Goal: Complete application form

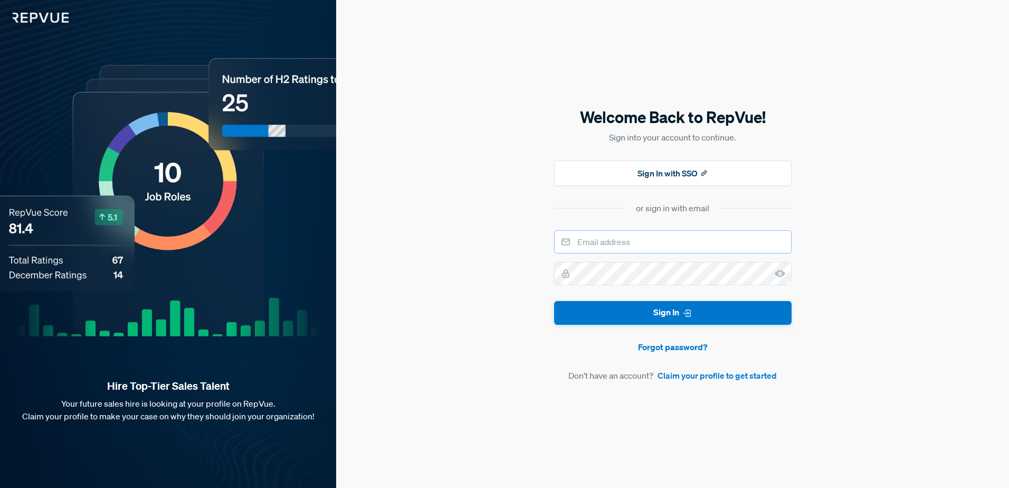
click at [633, 244] on input "email" at bounding box center [673, 241] width 238 height 23
click at [475, 269] on div "Welcome Back to RepVue! Sign into your account to continue. Sign In with SSO or…" at bounding box center [672, 244] width 673 height 488
click at [719, 373] on link "Claim your profile to get started" at bounding box center [717, 375] width 119 height 13
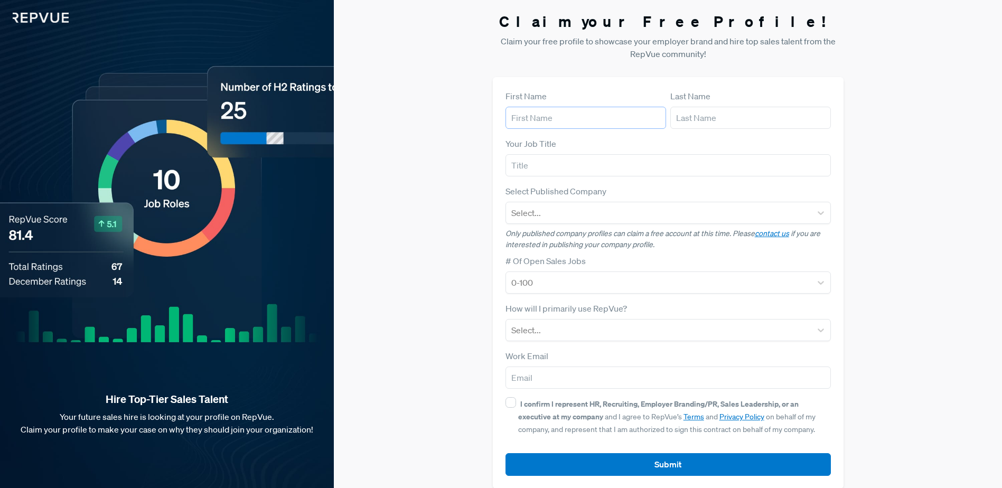
click at [544, 119] on input "text" at bounding box center [585, 118] width 161 height 22
type input "[PERSON_NAME]"
type input "Accu-Labs, Inc."
type input "[PERSON_NAME][EMAIL_ADDRESS][DOMAIN_NAME]"
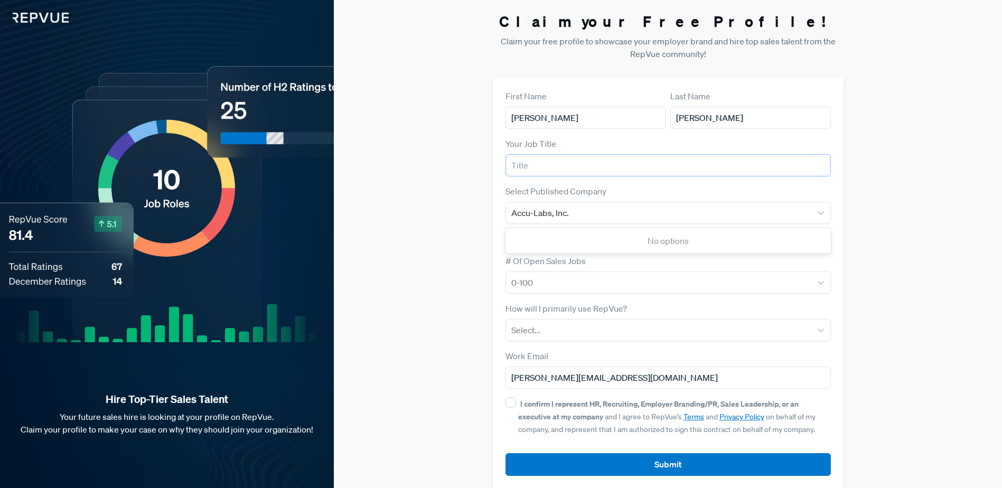
click at [582, 166] on input "text" at bounding box center [667, 165] width 325 height 22
type input "President & CEO"
click at [412, 216] on div "Claim your Free Profile! Claim your free profile to showcase your employer bran…" at bounding box center [668, 250] width 668 height 501
click at [600, 241] on div "No options" at bounding box center [667, 240] width 325 height 21
click at [378, 257] on div "Claim your Free Profile! Claim your free profile to showcase your employer bran…" at bounding box center [668, 250] width 668 height 501
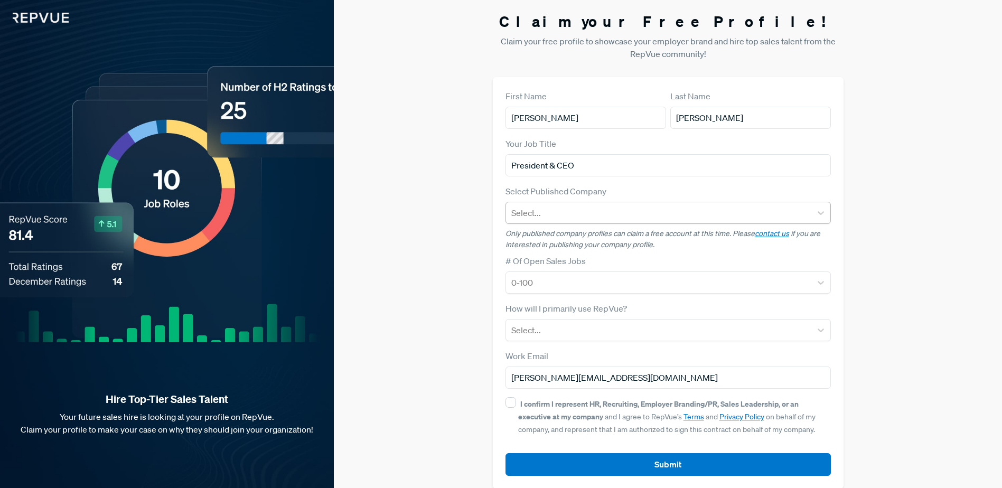
click at [556, 218] on div at bounding box center [658, 212] width 295 height 15
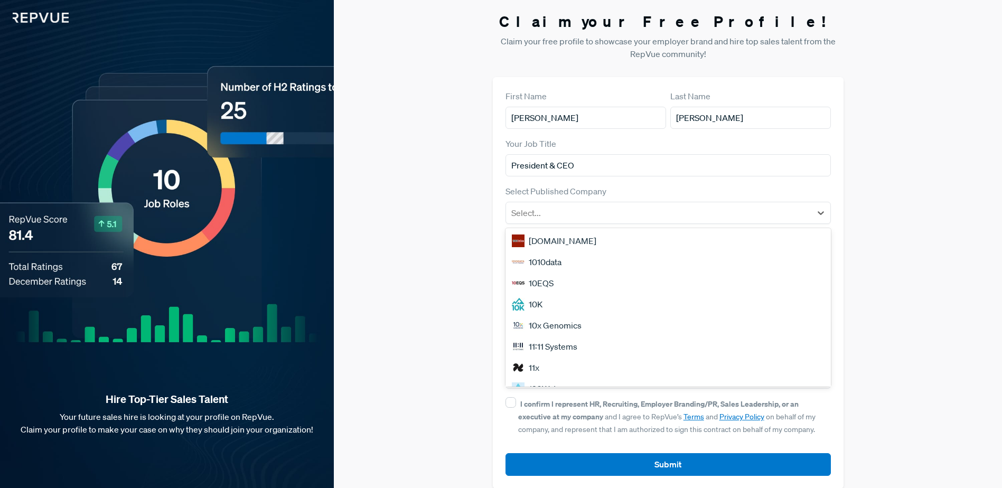
click at [465, 213] on div "Claim your Free Profile! Claim your free profile to showcase your employer bran…" at bounding box center [668, 250] width 668 height 501
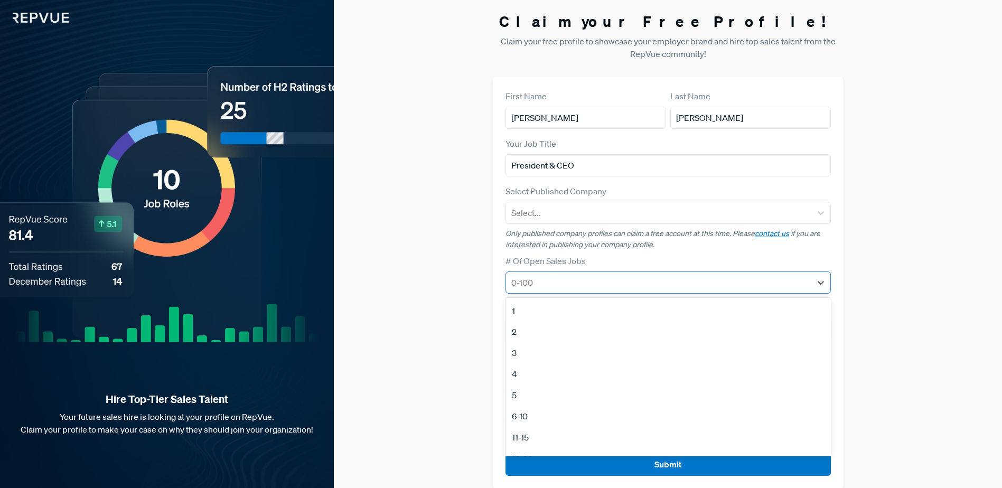
click at [536, 282] on div at bounding box center [658, 282] width 295 height 15
click at [523, 258] on label "# Of Open Sales Jobs" at bounding box center [545, 260] width 80 height 13
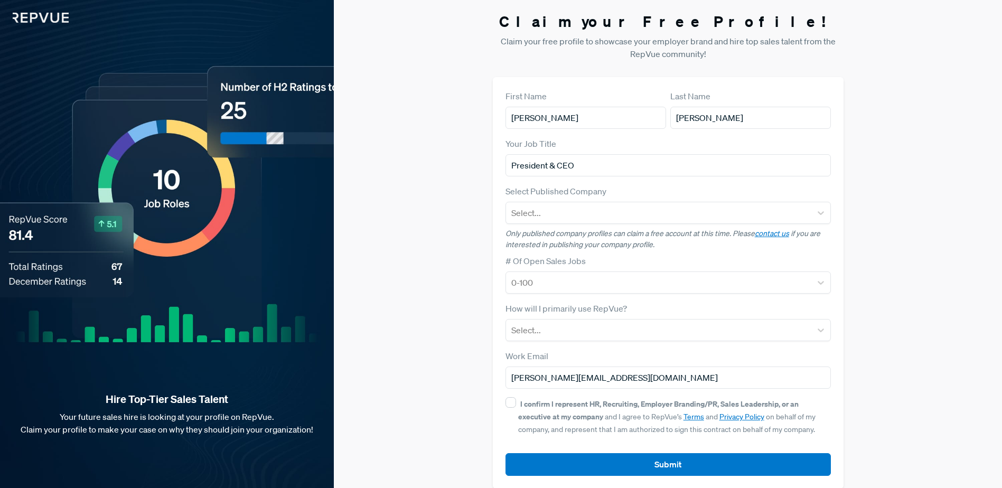
click at [35, 14] on img at bounding box center [34, 11] width 69 height 23
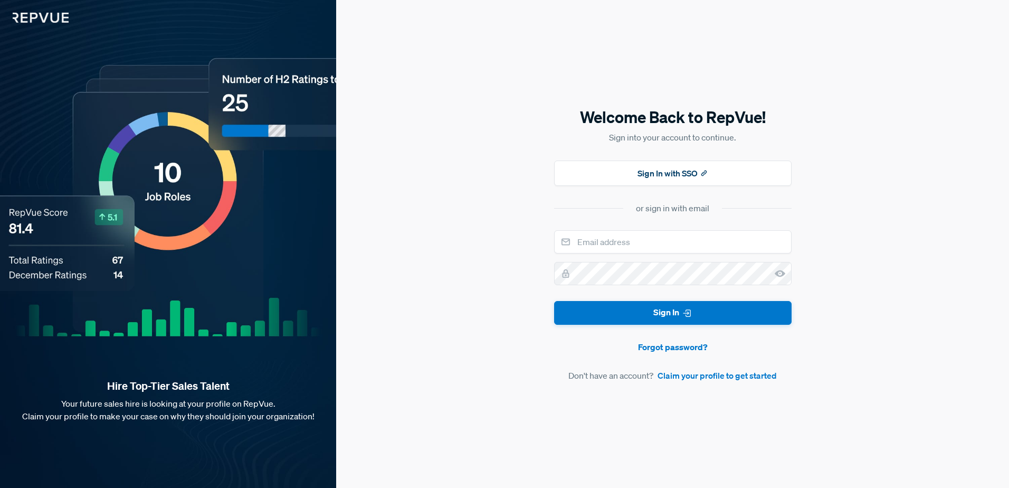
click at [45, 19] on img at bounding box center [34, 11] width 69 height 23
